Goal: Browse casually

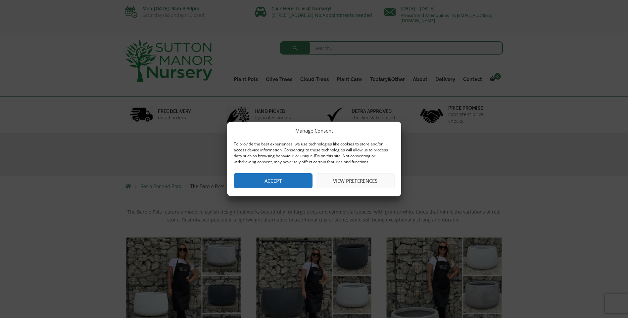
click at [269, 182] on button "Accept" at bounding box center [273, 180] width 79 height 15
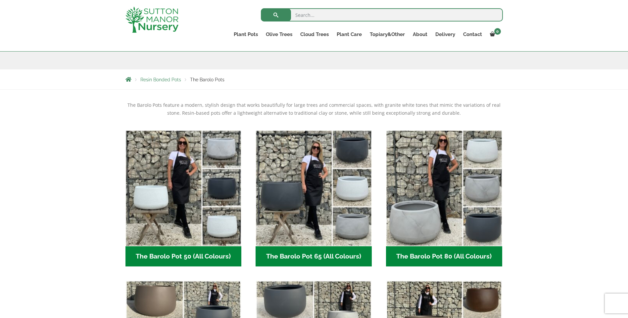
scroll to position [66, 0]
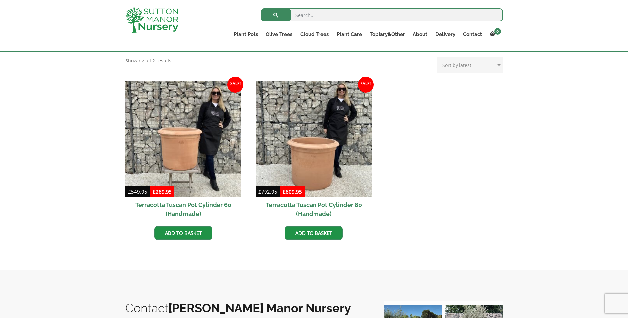
scroll to position [232, 0]
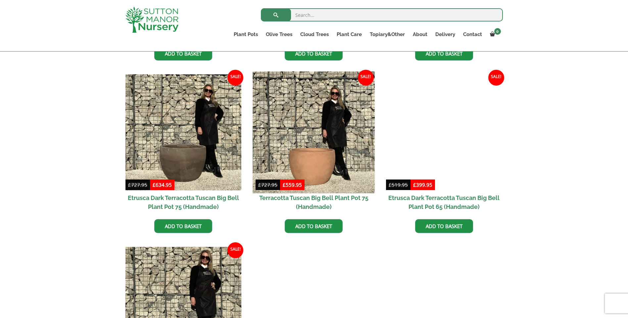
scroll to position [563, 0]
